Goal: Information Seeking & Learning: Stay updated

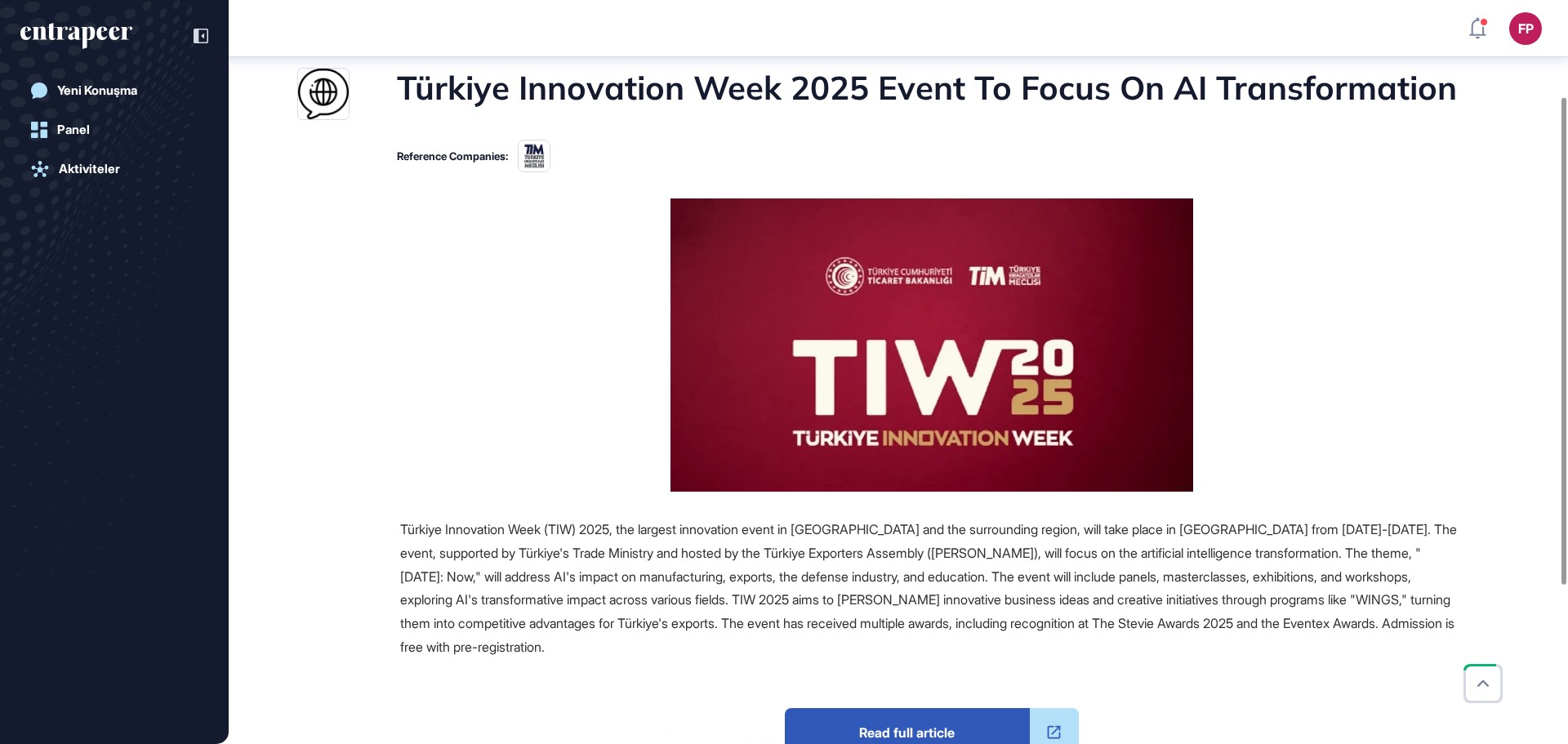
scroll to position [61, 0]
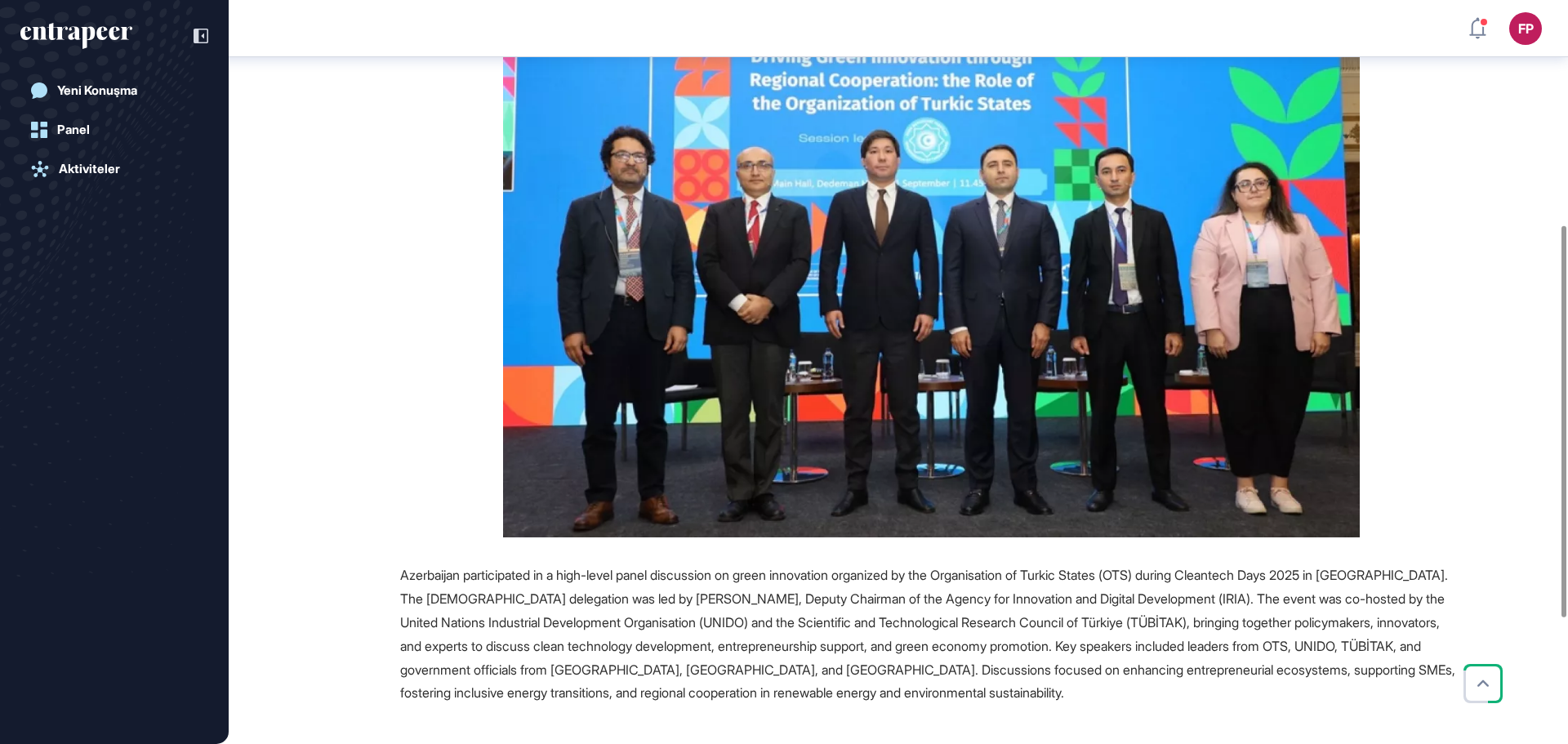
scroll to position [176, 0]
